Goal: Information Seeking & Learning: Learn about a topic

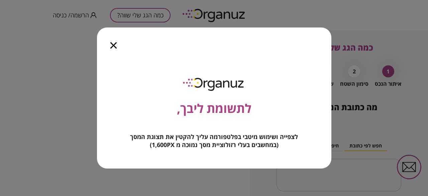
click at [115, 47] on icon "button" at bounding box center [113, 45] width 6 height 6
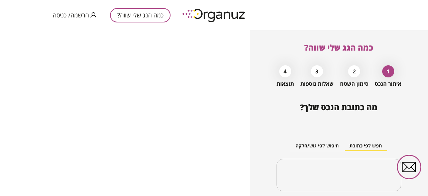
click at [352, 72] on div "2" at bounding box center [354, 71] width 12 height 12
click at [353, 73] on div "2" at bounding box center [354, 71] width 12 height 12
drag, startPoint x: 319, startPoint y: 67, endPoint x: 313, endPoint y: 72, distance: 7.6
click at [319, 67] on div "3" at bounding box center [317, 71] width 12 height 12
click at [284, 71] on div "4" at bounding box center [285, 71] width 12 height 12
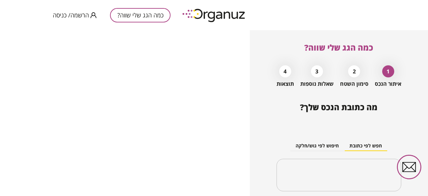
click at [106, 11] on div "כמה הגג שלי שווה? הרשמה/ כניסה" at bounding box center [112, 15] width 118 height 30
click at [133, 12] on button "כמה הגג שלי שווה?" at bounding box center [140, 15] width 61 height 14
click at [133, 13] on button "כמה הגג שלי שווה?" at bounding box center [140, 15] width 61 height 14
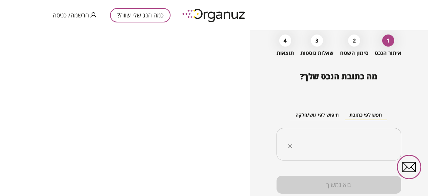
scroll to position [54, 0]
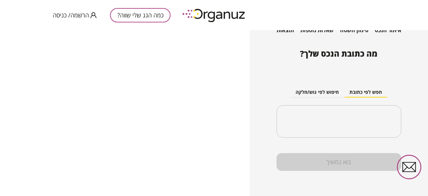
click at [332, 162] on div "בוא נמשיך" at bounding box center [339, 162] width 125 height 18
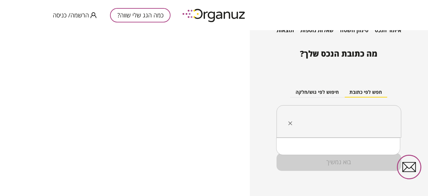
click at [362, 126] on input "text" at bounding box center [342, 121] width 104 height 17
click at [327, 162] on div "בוא נמשיך" at bounding box center [339, 162] width 125 height 18
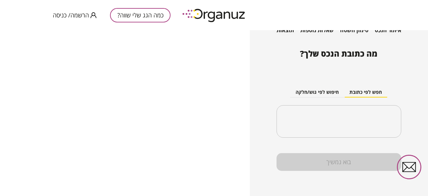
click at [407, 168] on icon "button" at bounding box center [409, 167] width 24 height 24
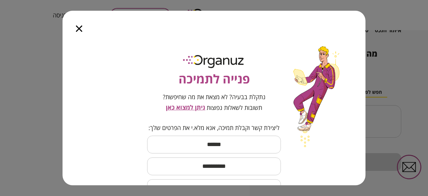
click at [83, 27] on div at bounding box center [79, 25] width 33 height 28
click at [81, 32] on div at bounding box center [79, 25] width 33 height 28
click at [79, 26] on icon "button" at bounding box center [79, 28] width 6 height 6
